Goal: Navigation & Orientation: Find specific page/section

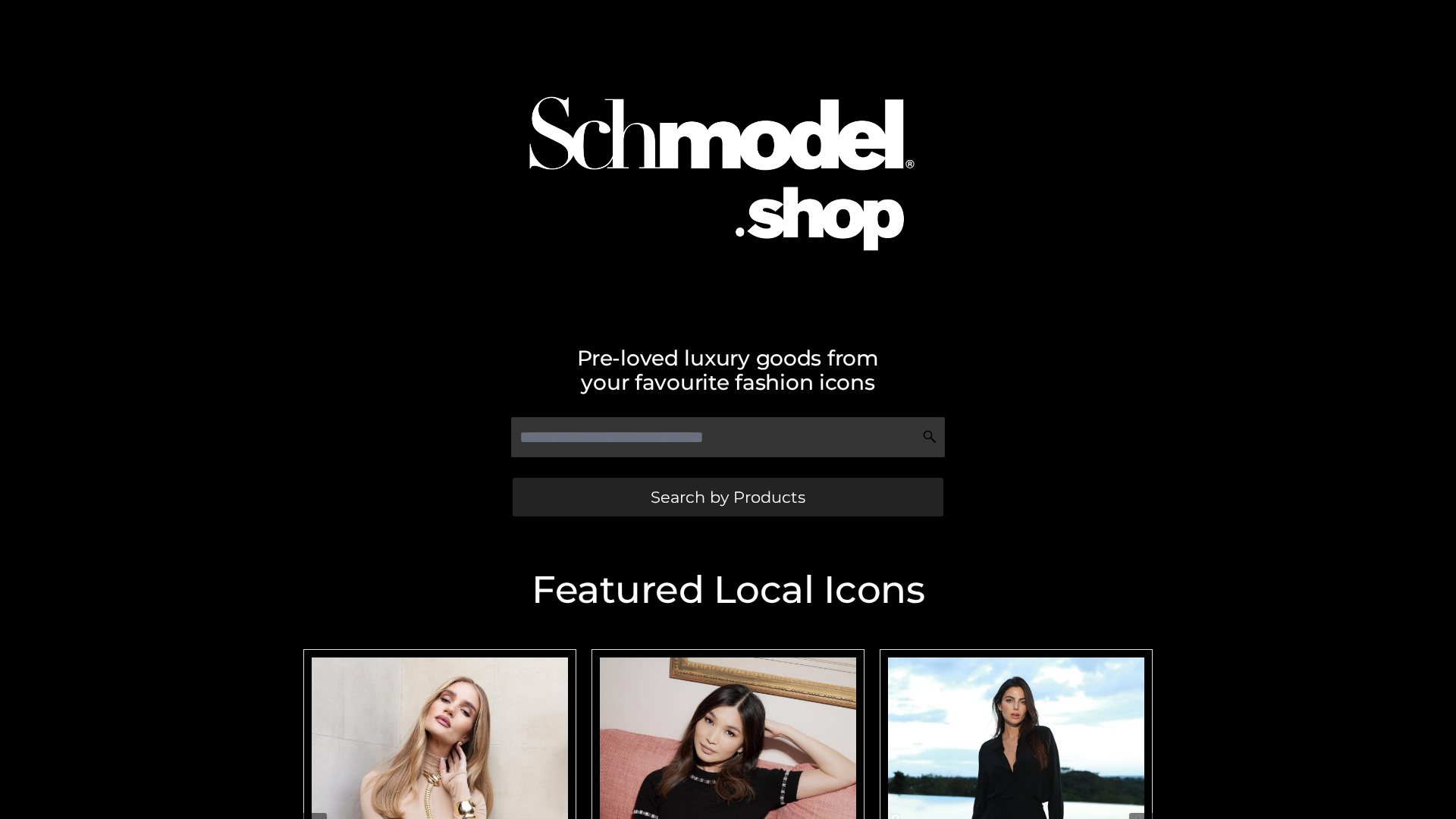
click at [727, 497] on span "Search by Products" at bounding box center [728, 497] width 155 height 16
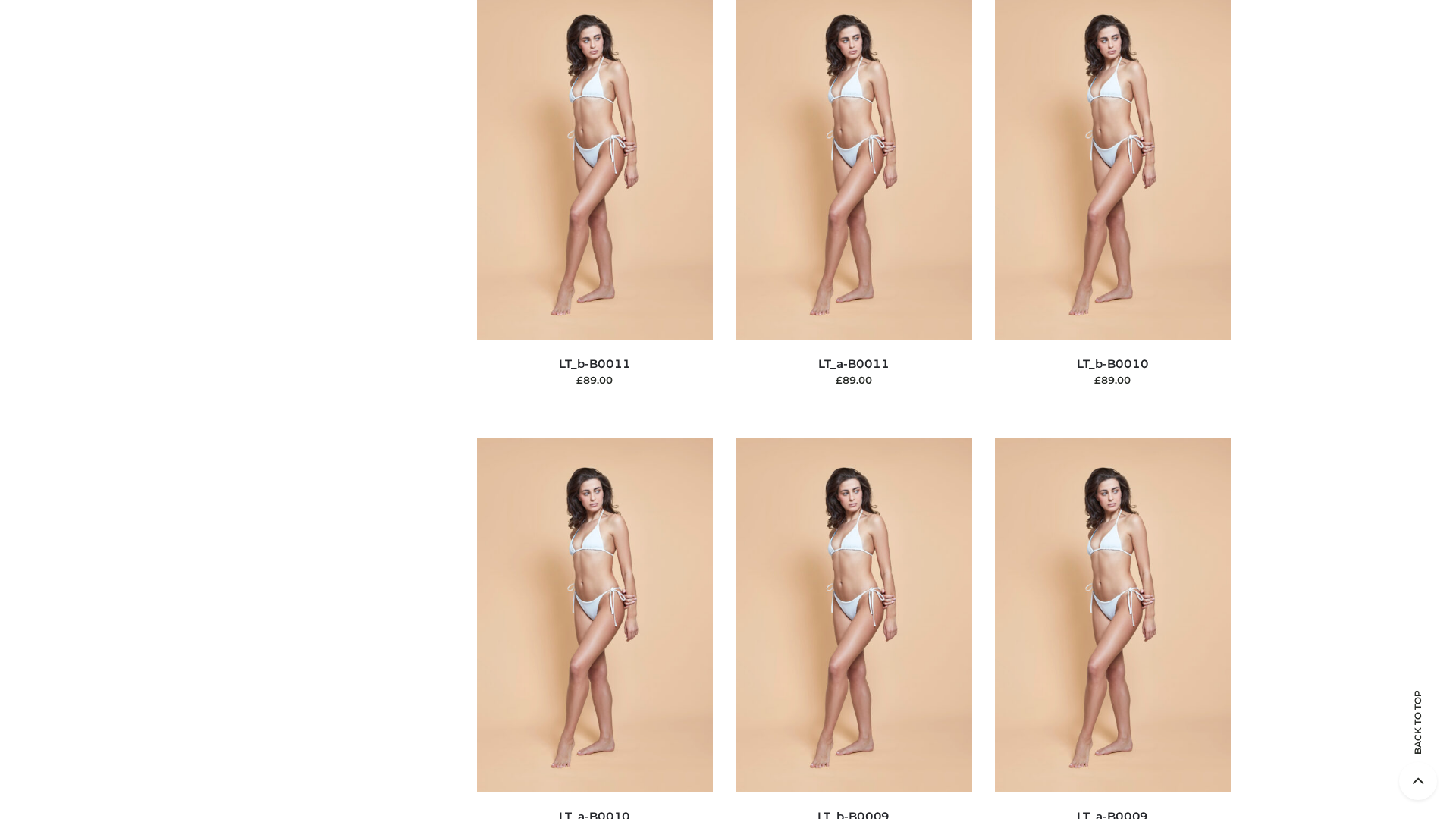
scroll to position [6810, 0]
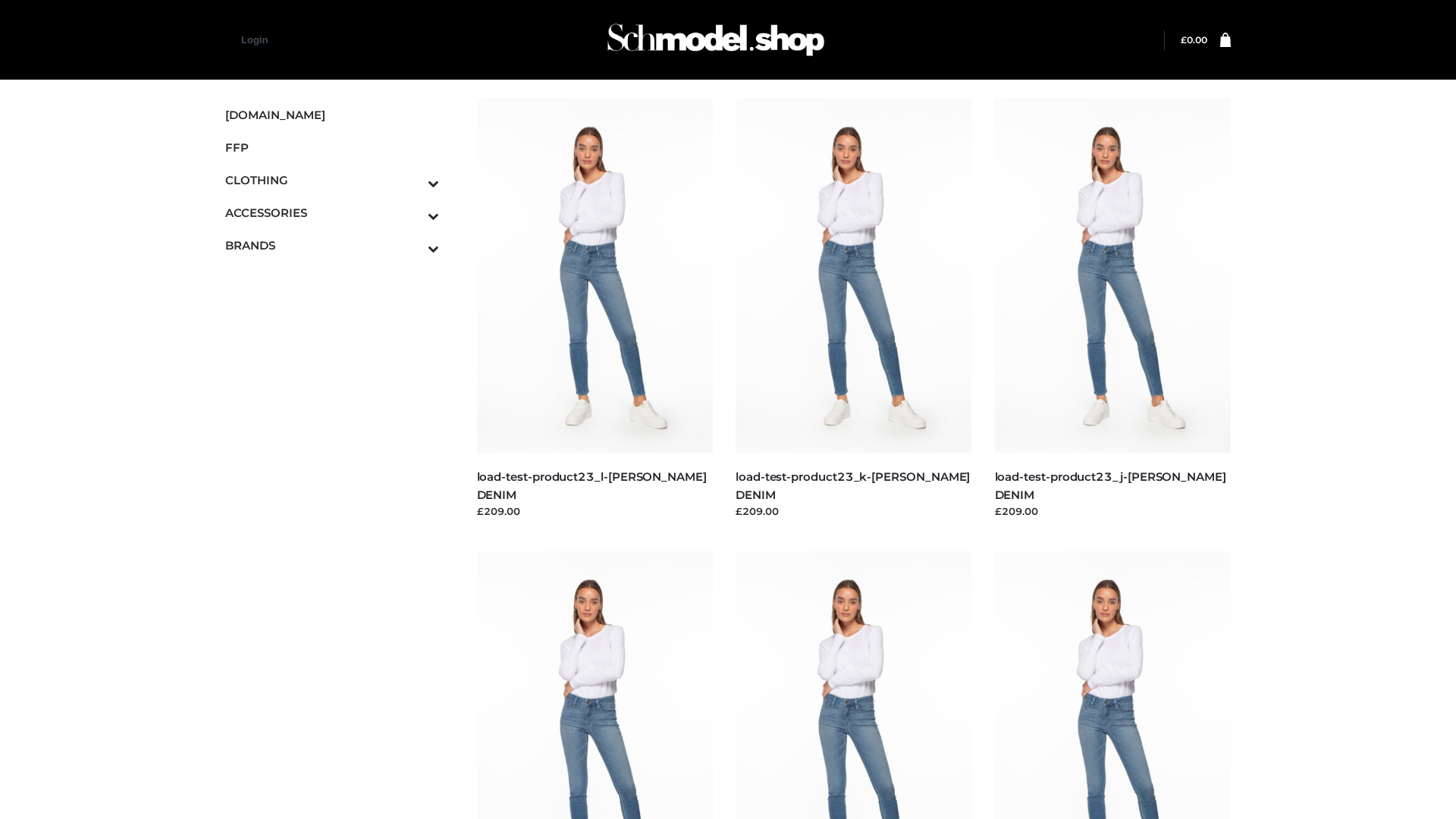
scroll to position [1330, 0]
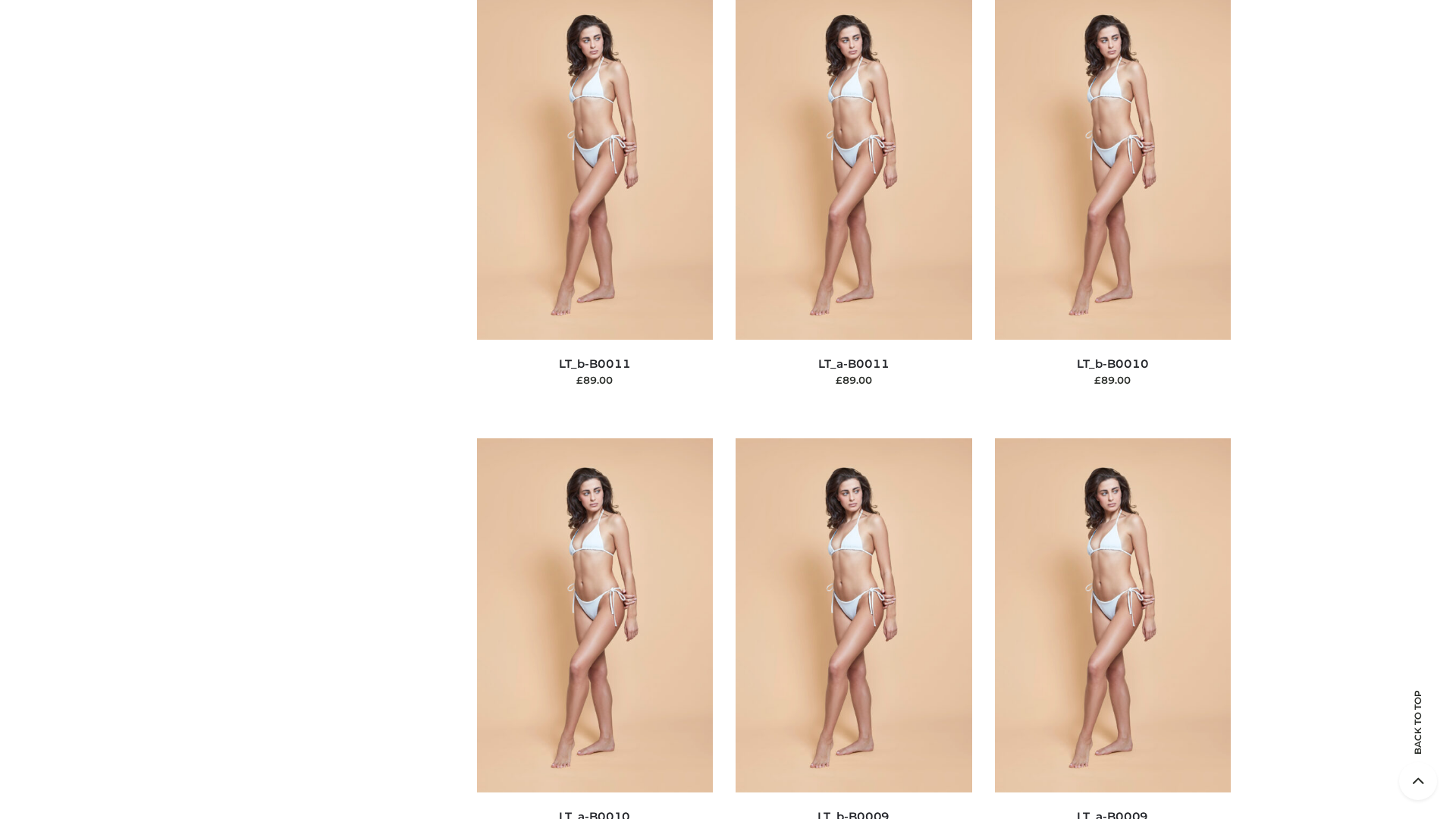
scroll to position [6810, 0]
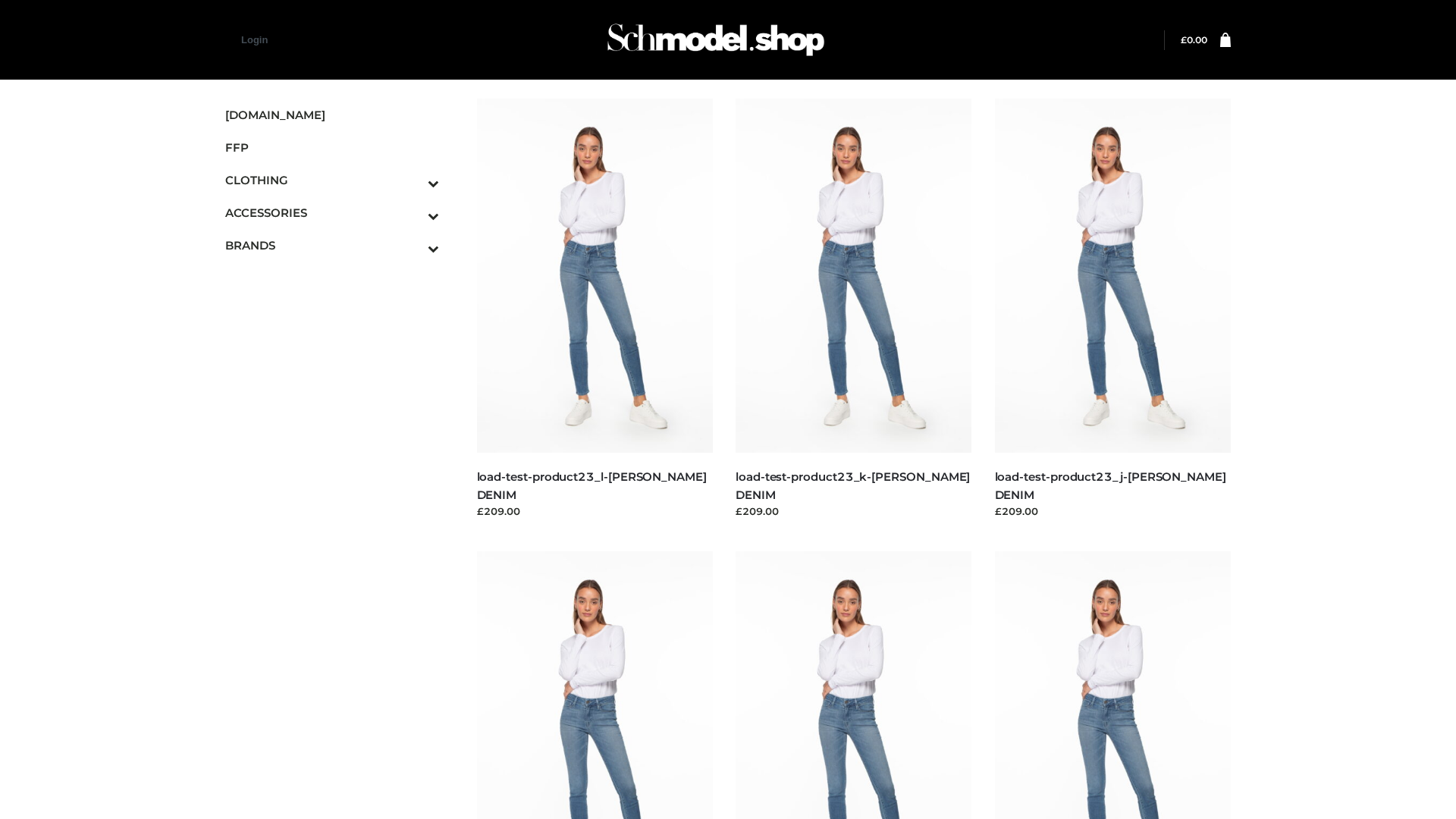
scroll to position [1330, 0]
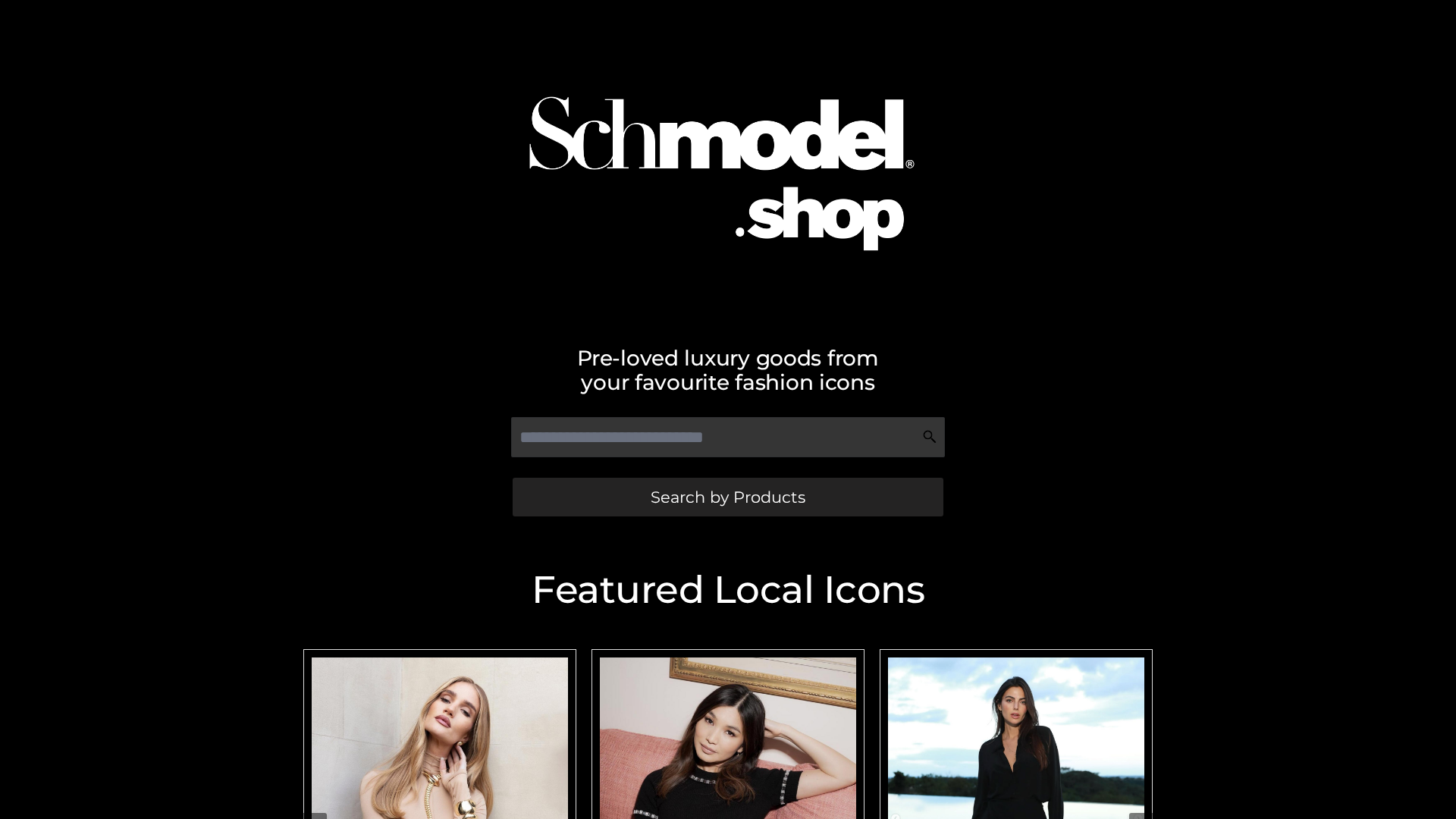
click at [727, 497] on span "Search by Products" at bounding box center [728, 497] width 155 height 16
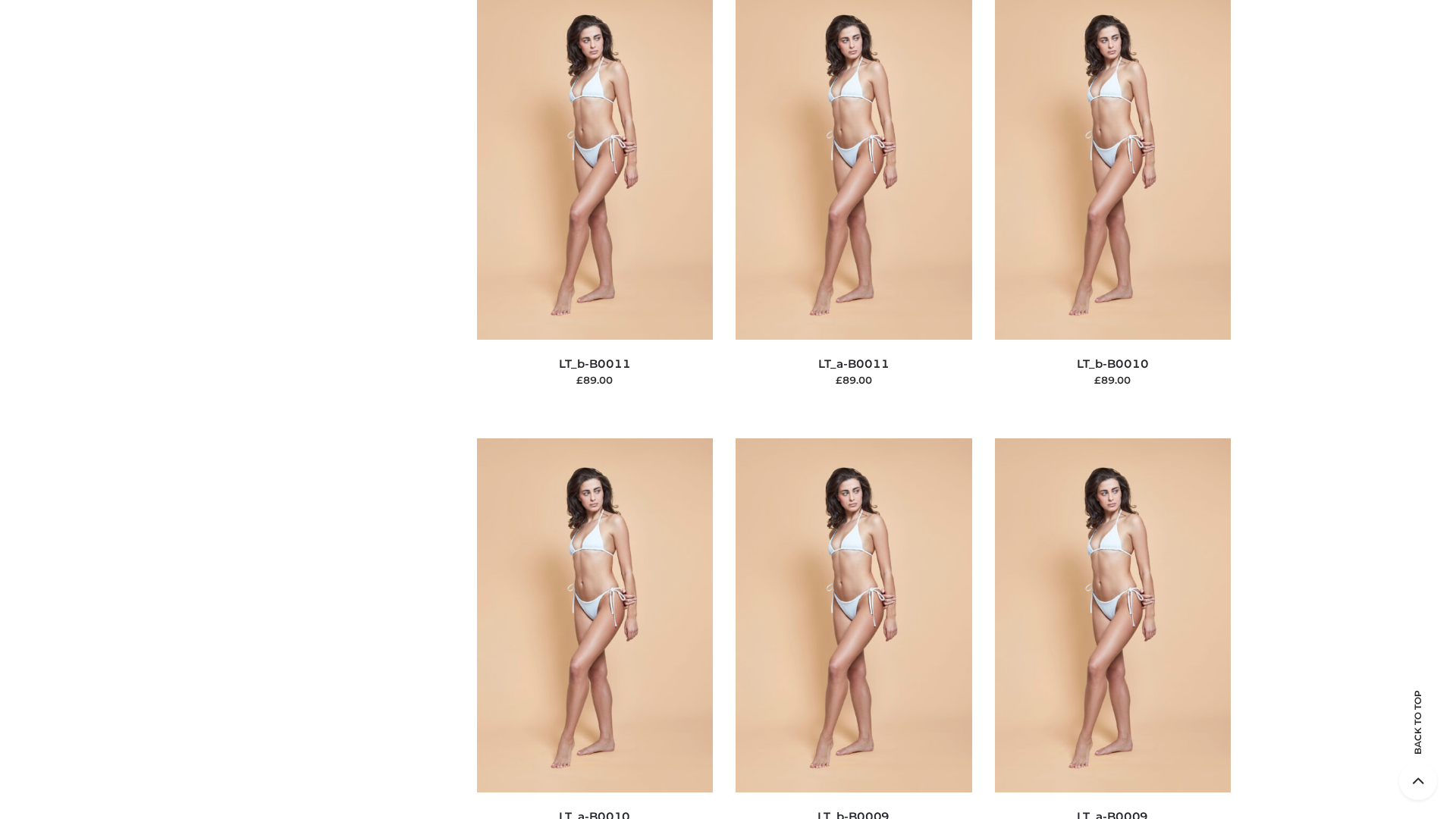
scroll to position [6810, 0]
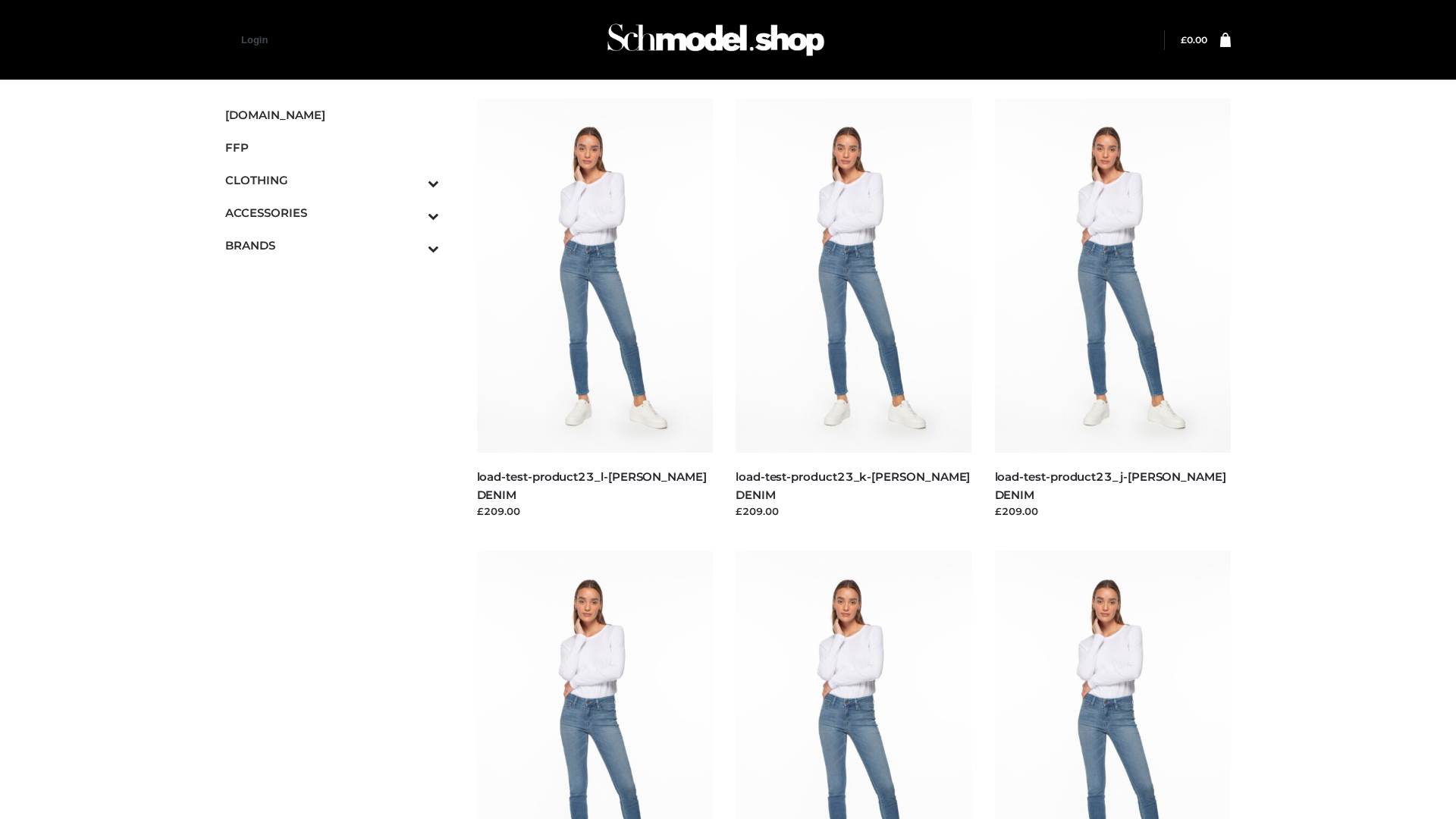
scroll to position [1330, 0]
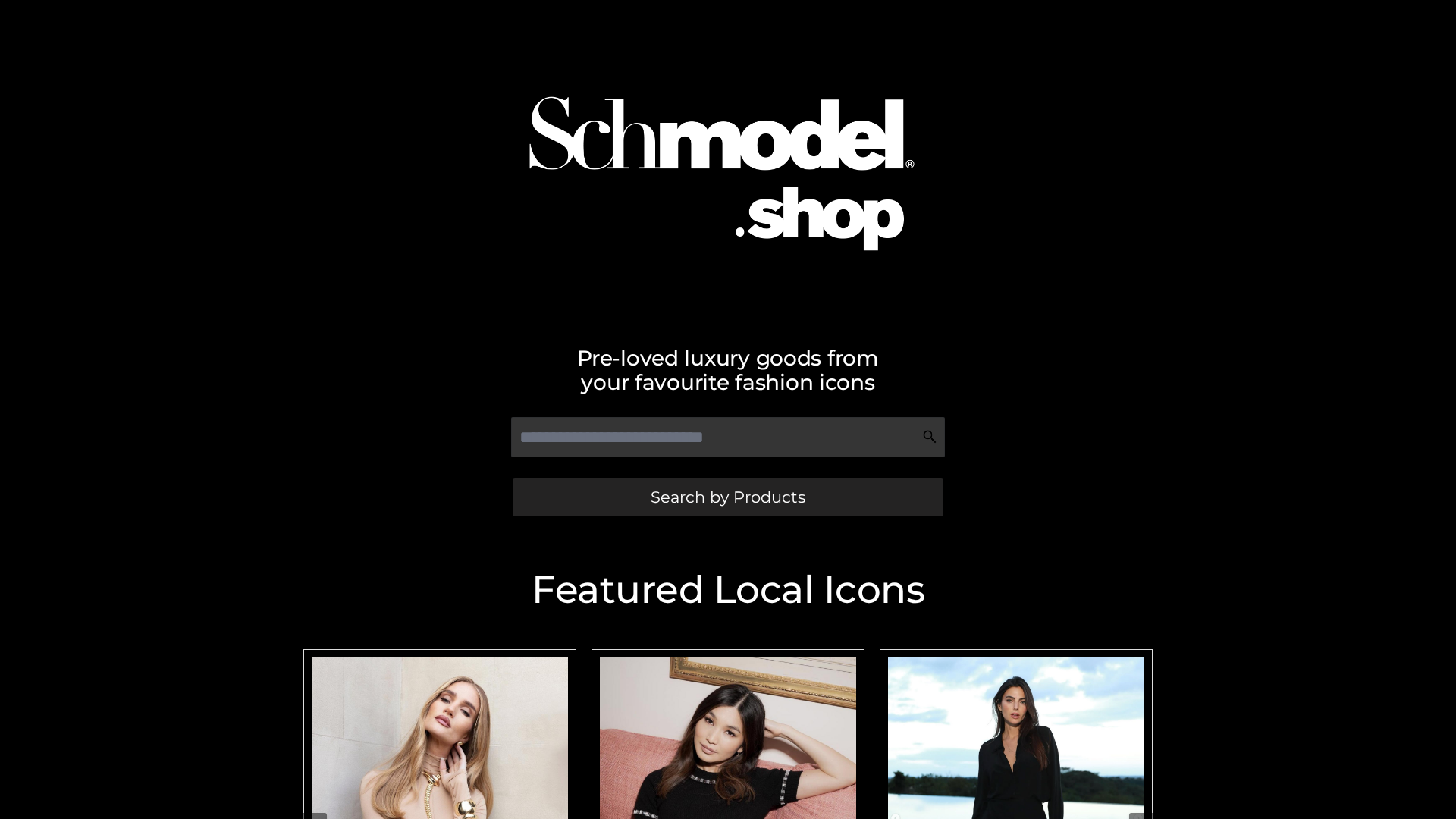
click at [727, 497] on span "Search by Products" at bounding box center [728, 497] width 155 height 16
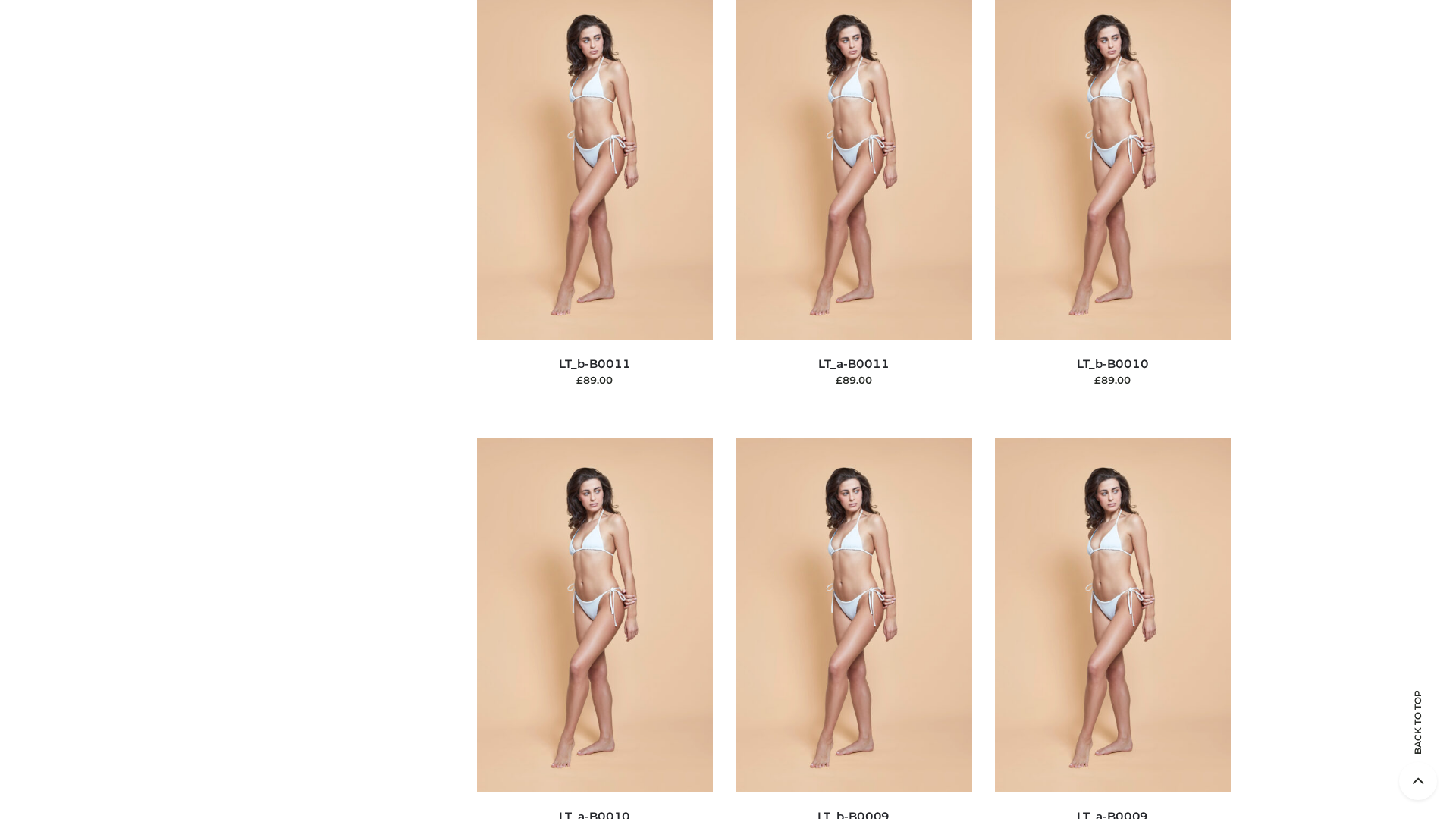
scroll to position [6810, 0]
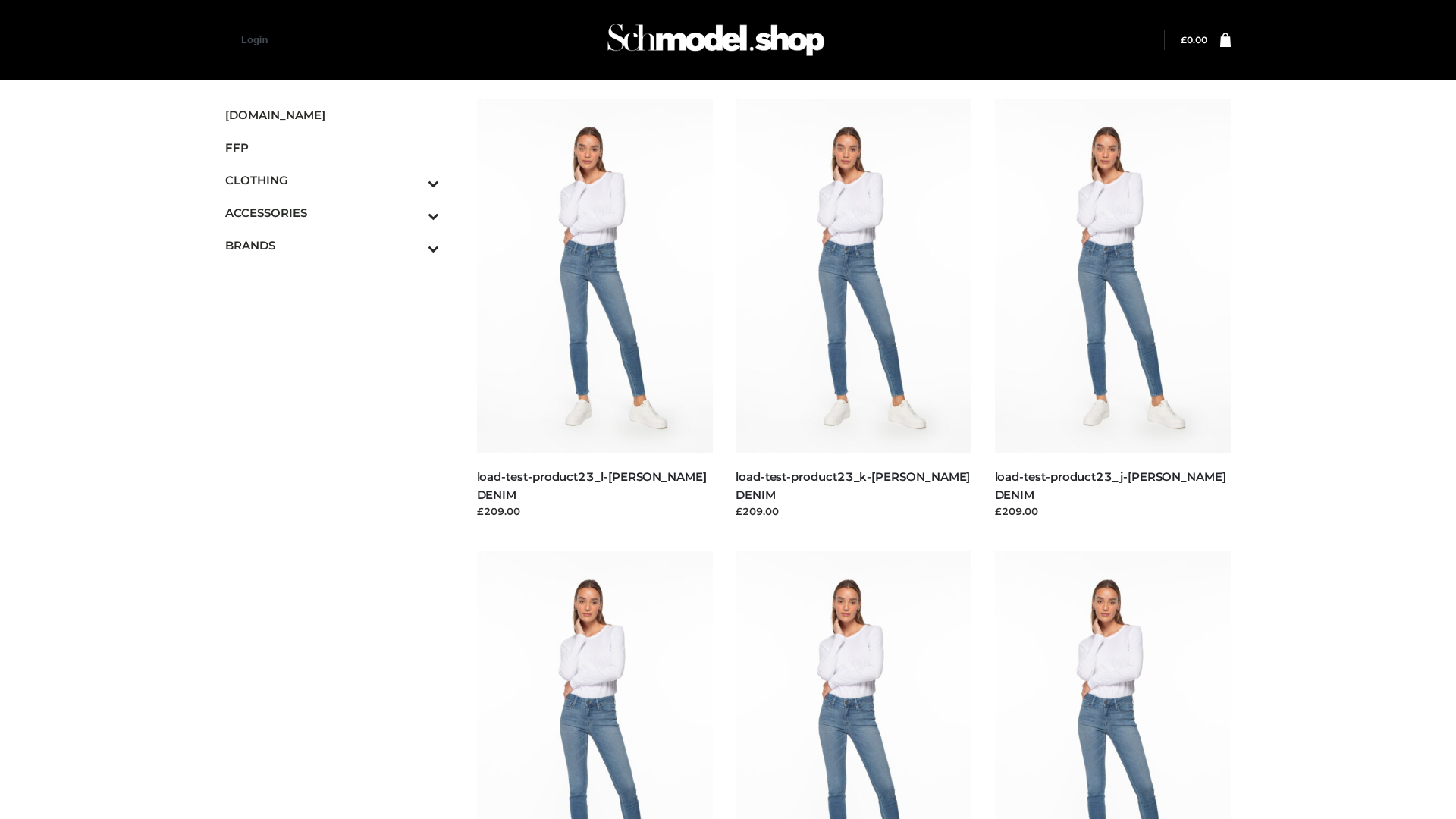
scroll to position [1330, 0]
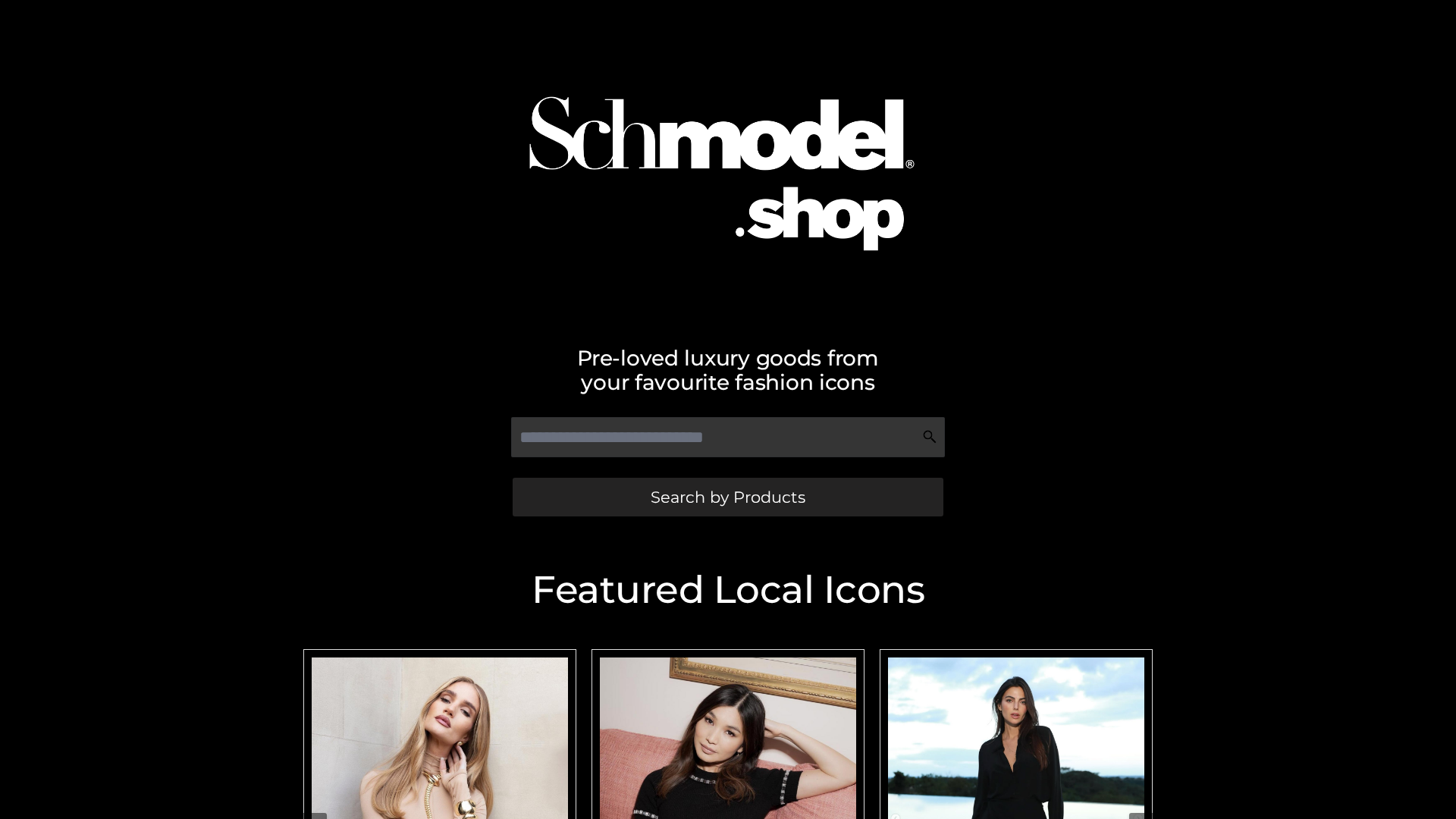
click at [727, 497] on span "Search by Products" at bounding box center [728, 497] width 155 height 16
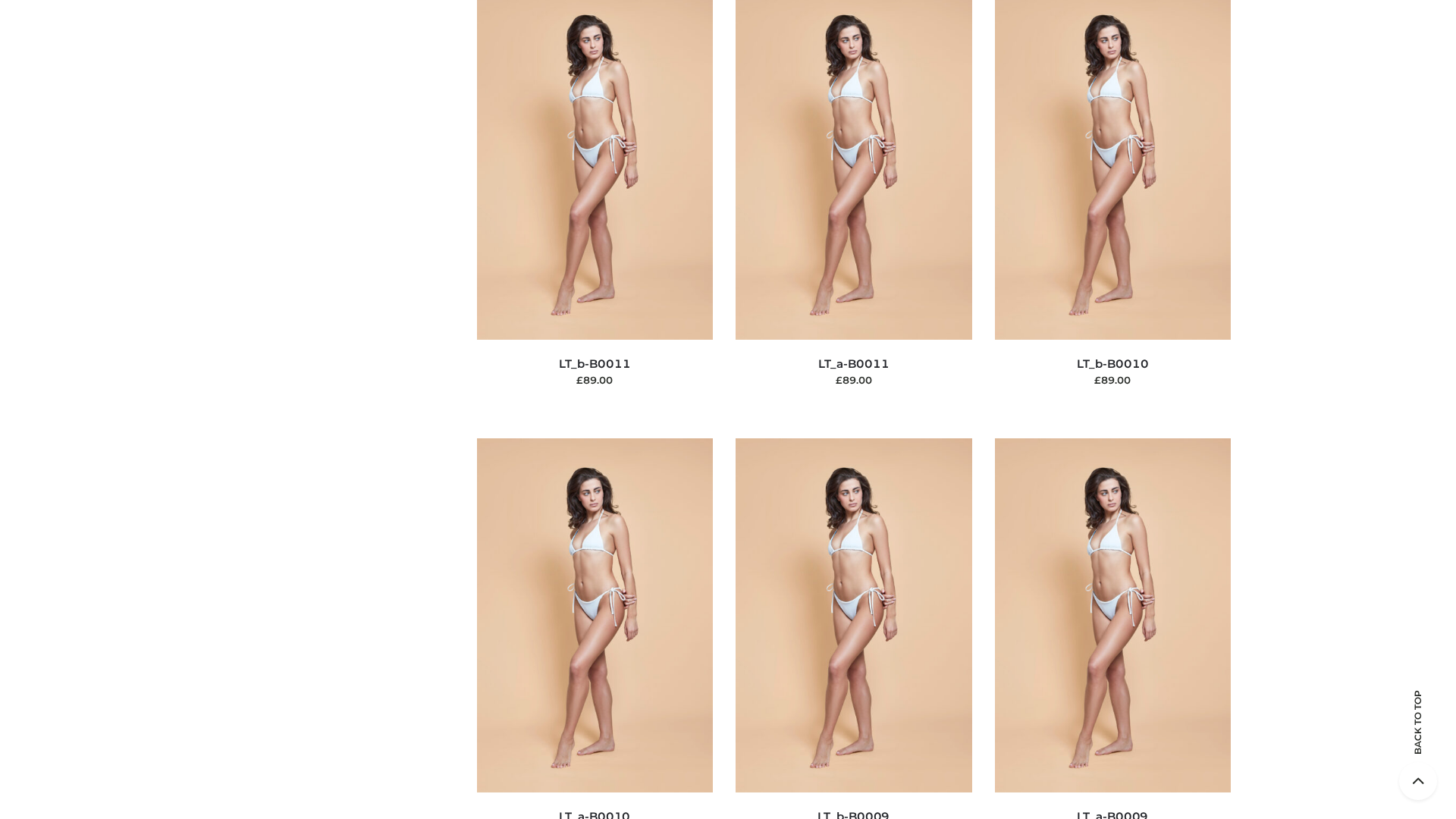
scroll to position [6810, 0]
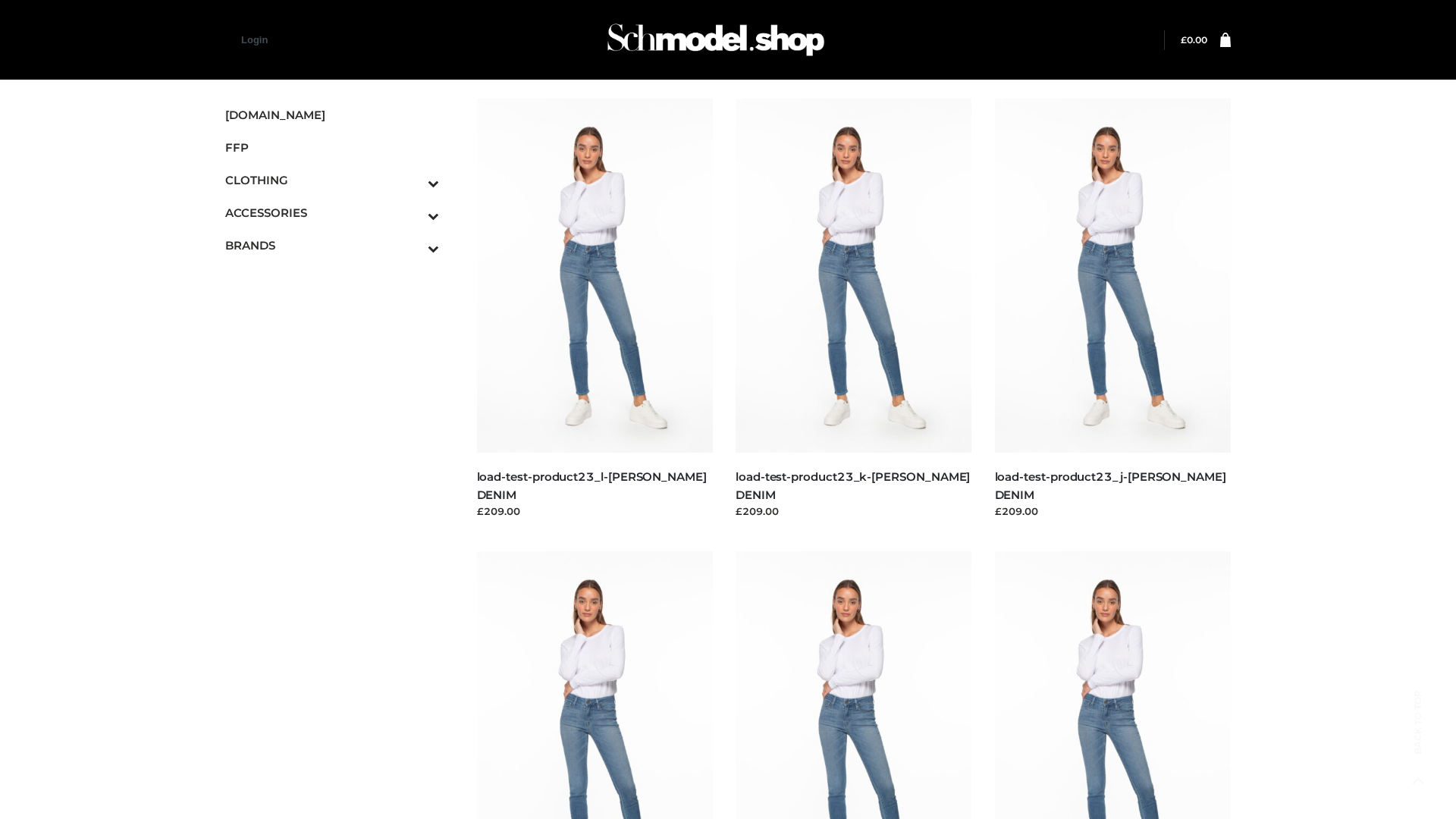
scroll to position [1330, 0]
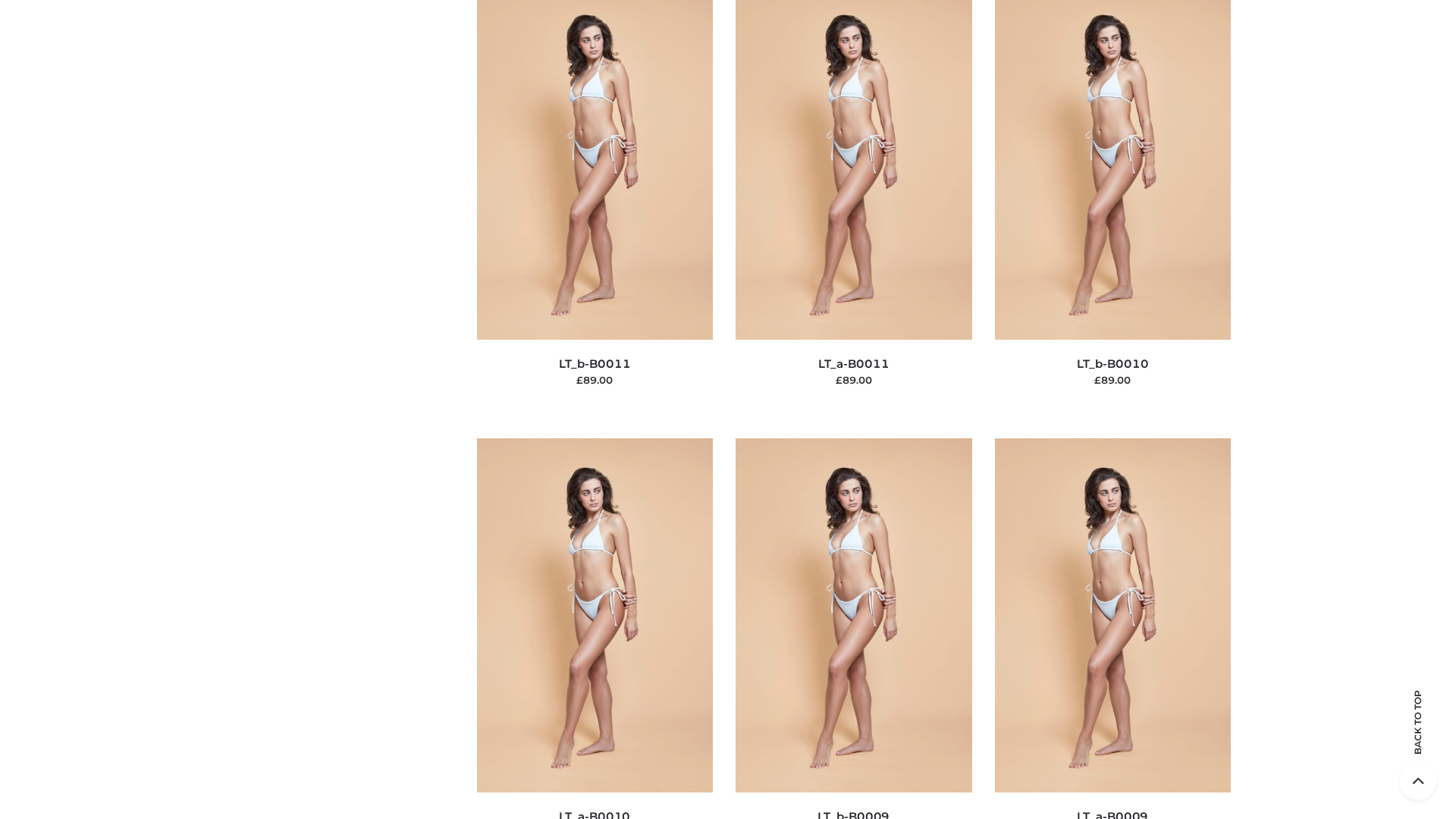
scroll to position [6810, 0]
